Goal: Information Seeking & Learning: Learn about a topic

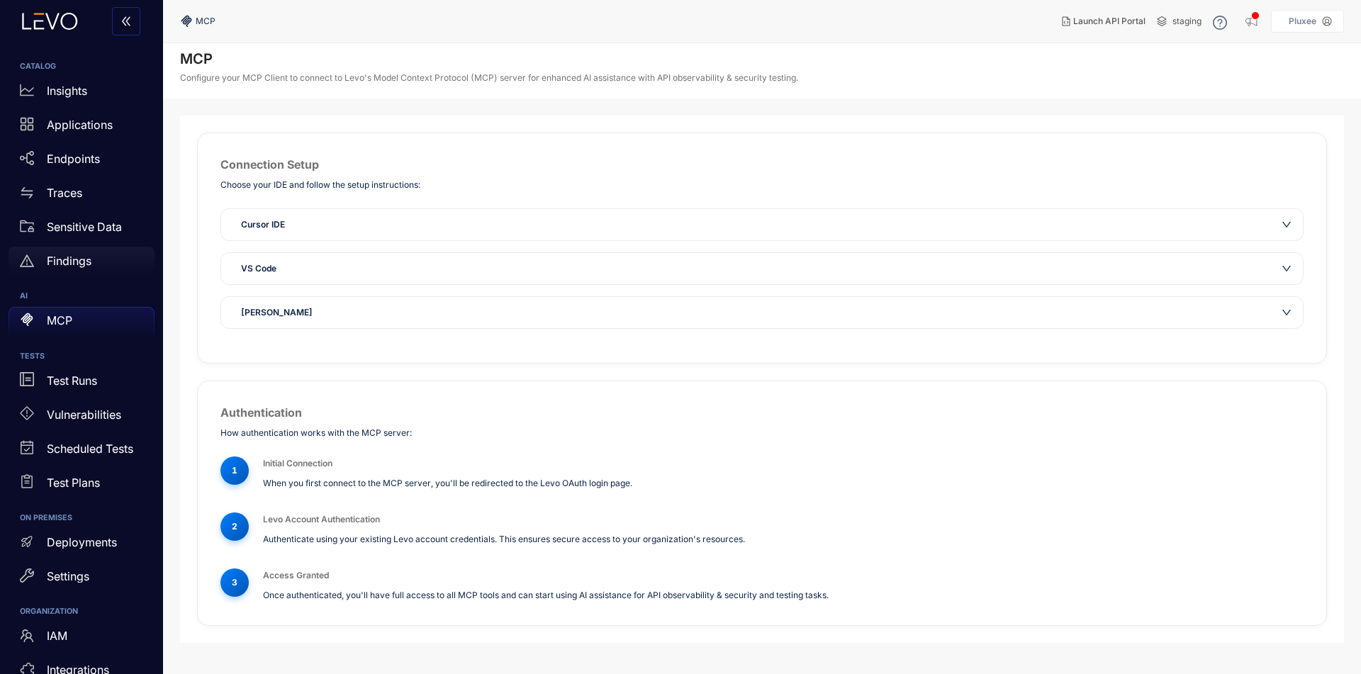
click at [60, 258] on p "Findings" at bounding box center [69, 260] width 45 height 13
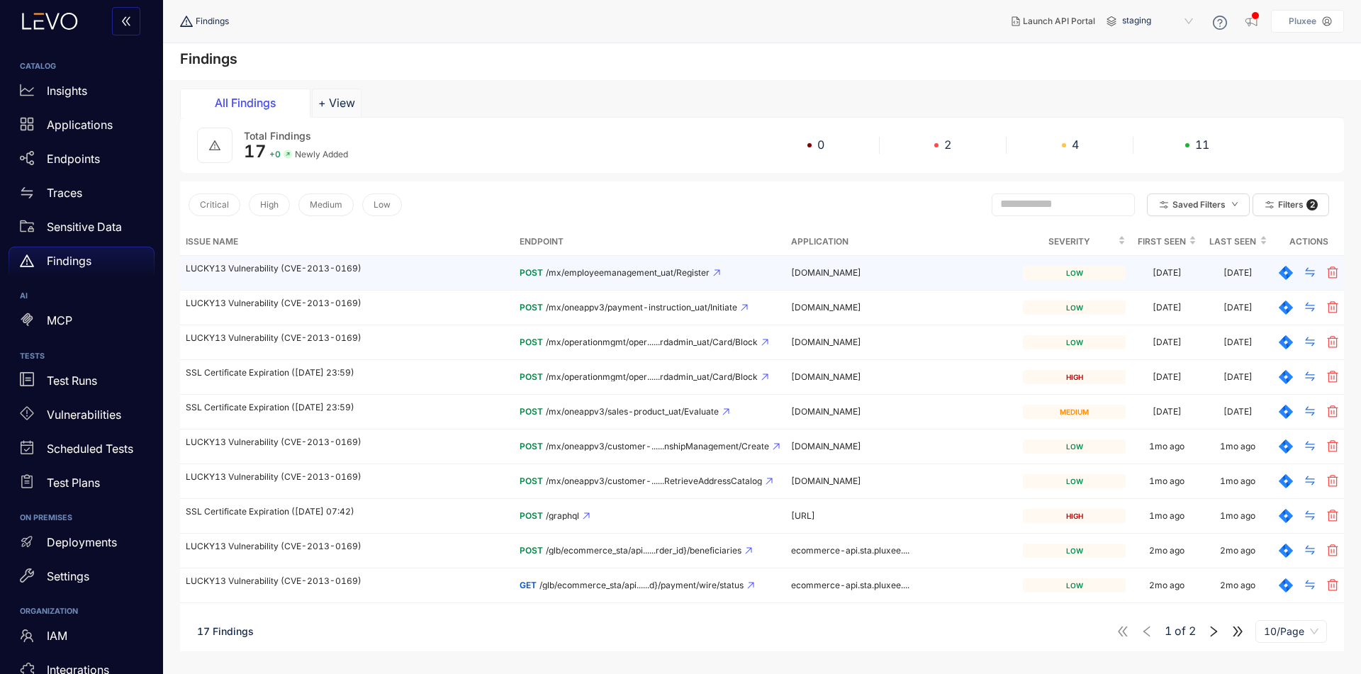
click at [270, 284] on td "LUCKY13 Vulnerability (CVE-2013-0169)" at bounding box center [347, 273] width 334 height 35
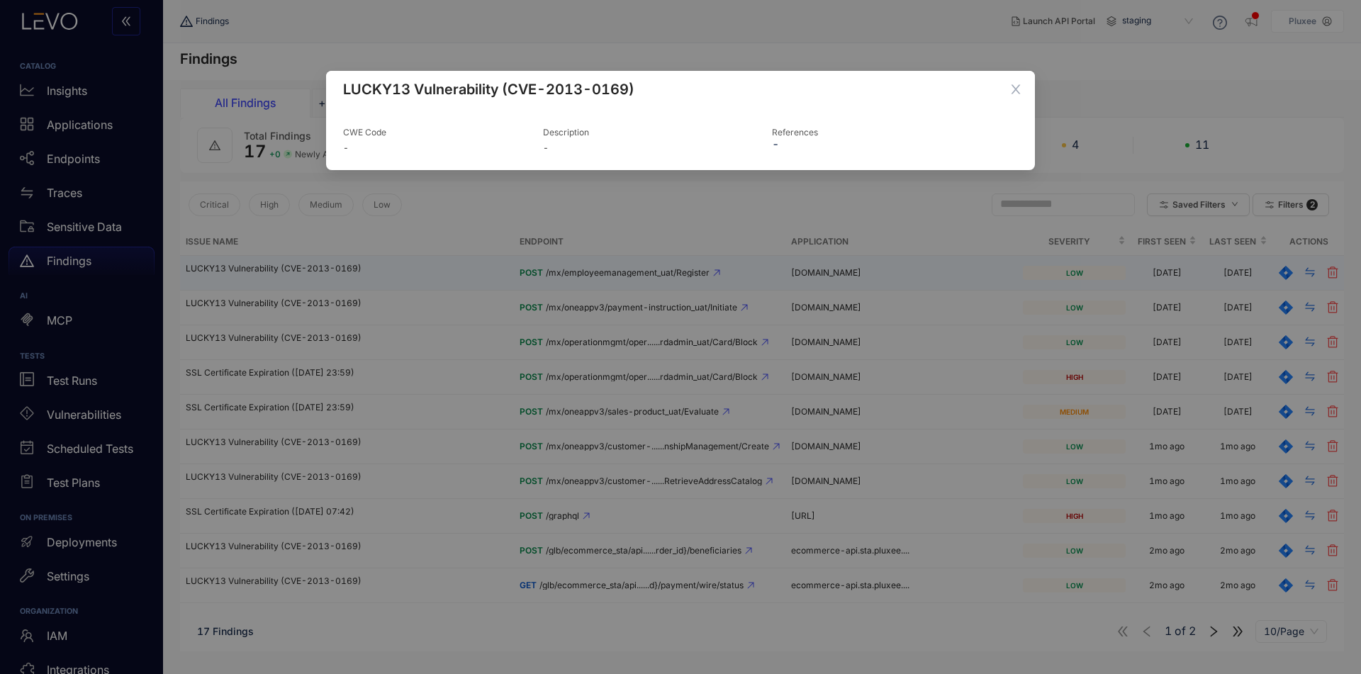
click at [270, 284] on div "LUCKY13 Vulnerability (CVE-2013-0169) CWE Code - Description - References -" at bounding box center [680, 337] width 1361 height 674
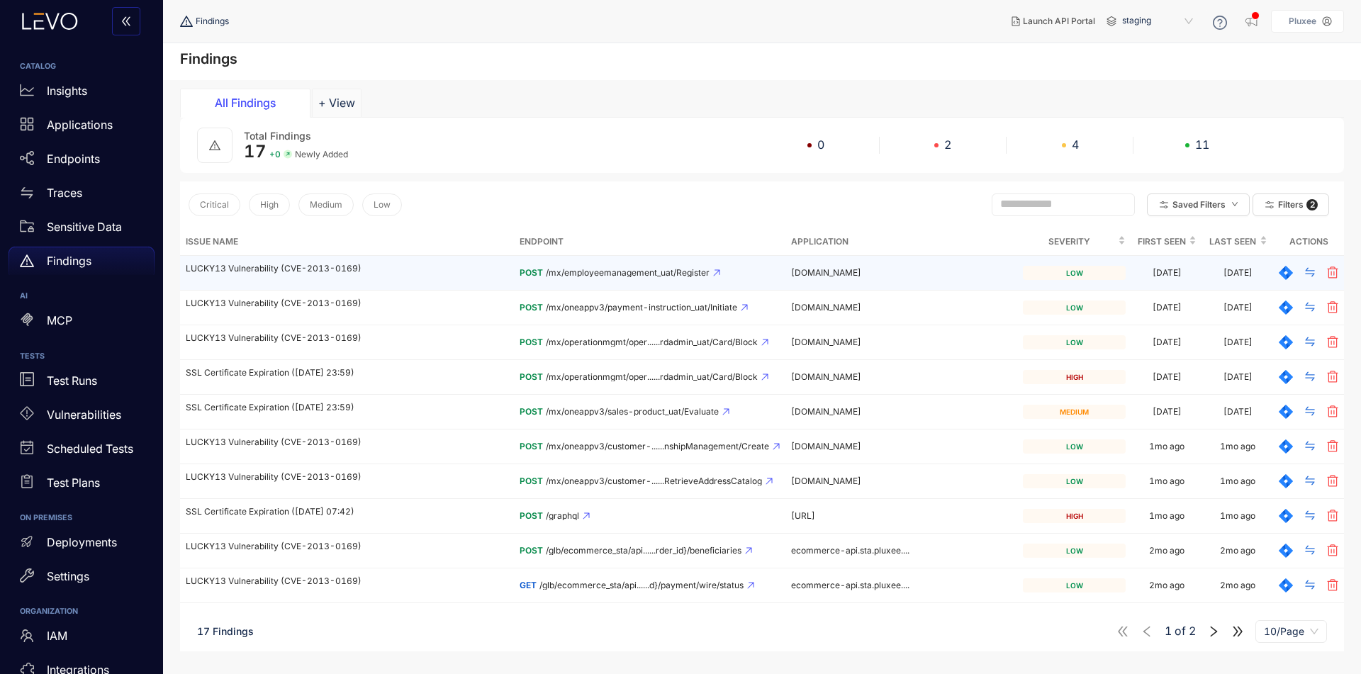
click at [270, 284] on td "LUCKY13 Vulnerability (CVE-2013-0169)" at bounding box center [347, 273] width 334 height 35
